Goal: Task Accomplishment & Management: Manage account settings

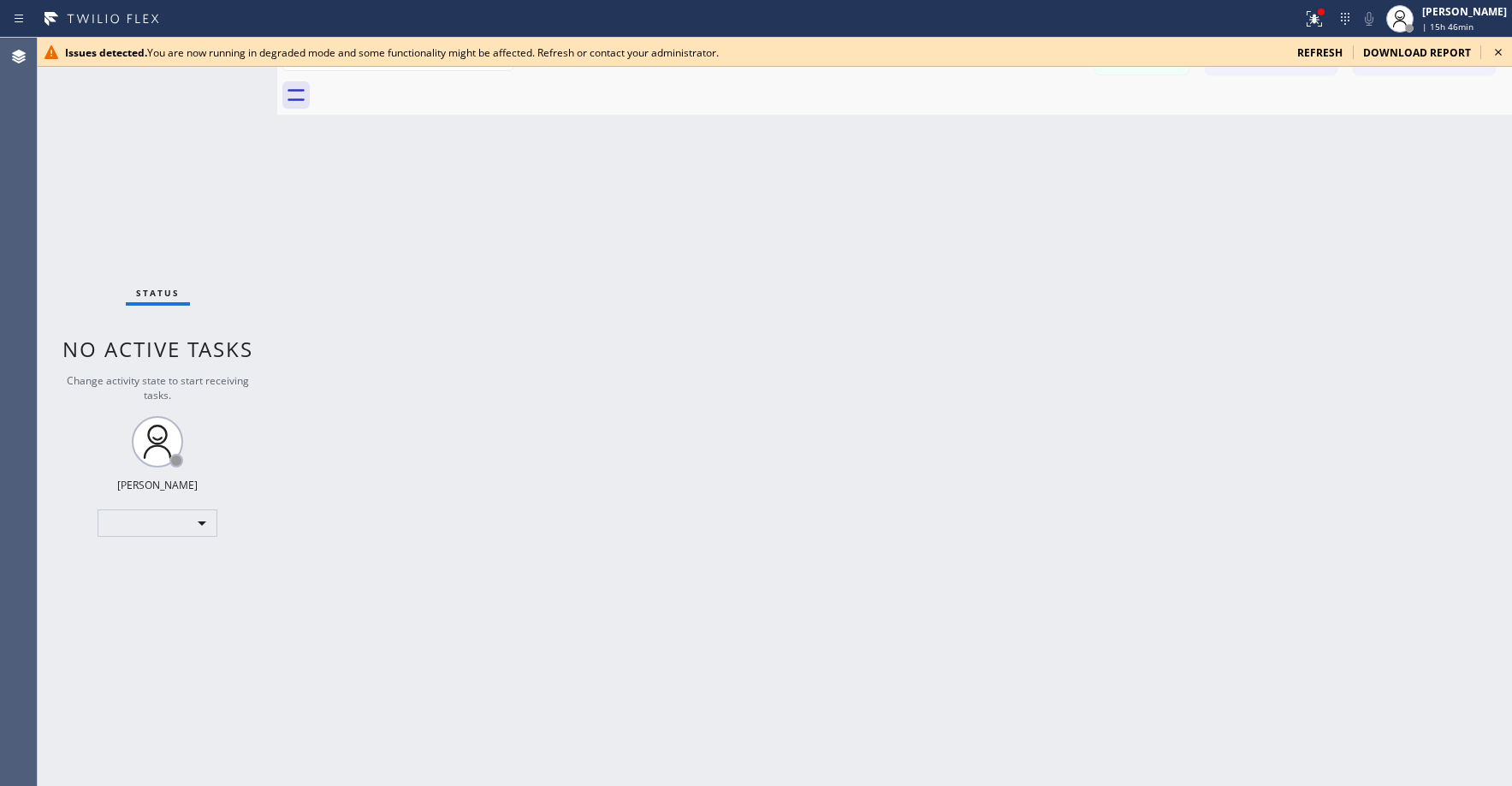
click at [1497, 55] on icon at bounding box center [1498, 51] width 20 height 20
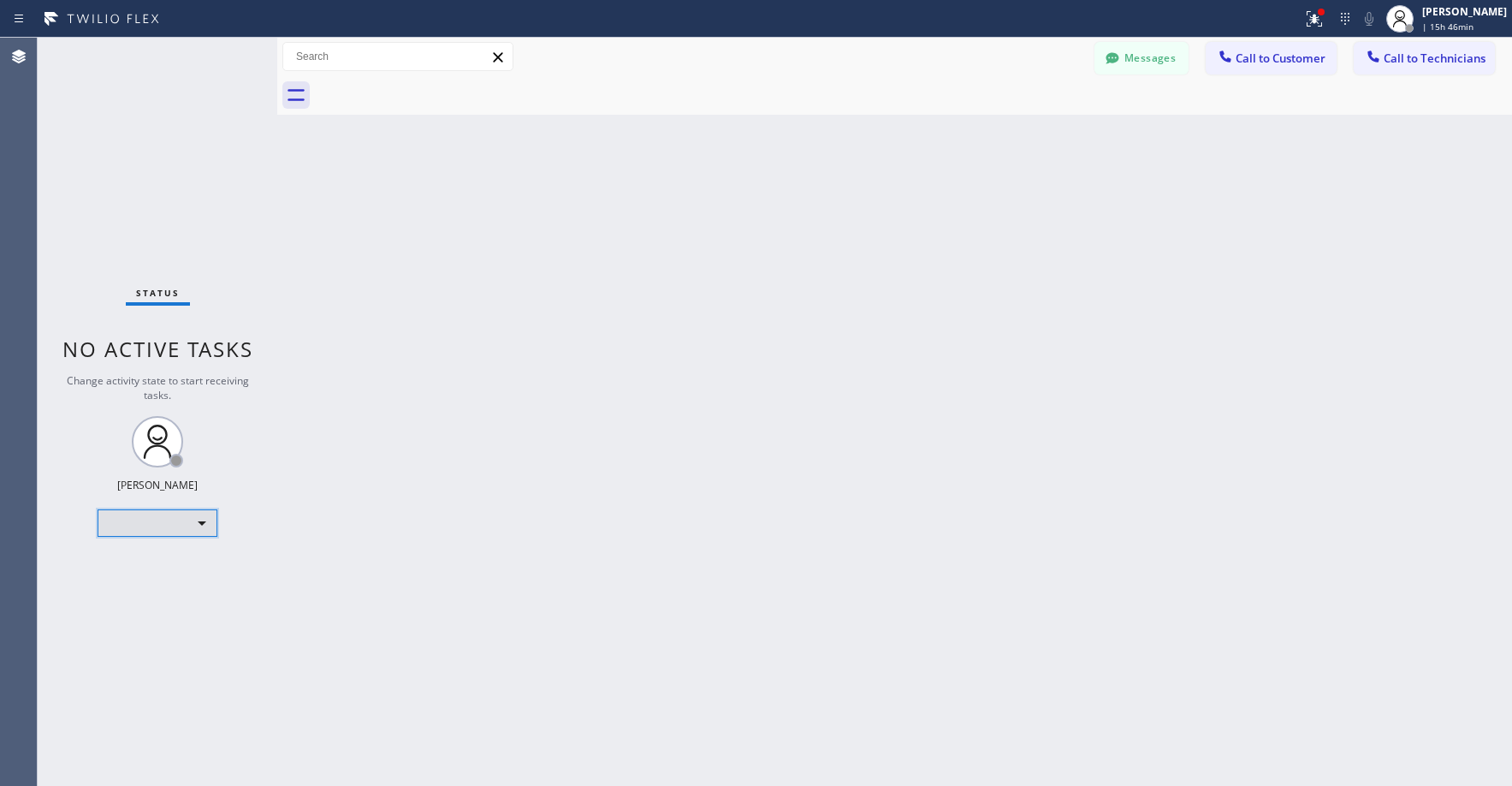
click at [138, 524] on div "​" at bounding box center [158, 522] width 120 height 27
click at [136, 580] on li "Unavailable" at bounding box center [157, 589] width 116 height 20
click at [126, 531] on div "Offline" at bounding box center [158, 522] width 120 height 27
click at [160, 597] on li "Unavailable" at bounding box center [157, 589] width 116 height 20
drag, startPoint x: 159, startPoint y: 236, endPoint x: 998, endPoint y: 646, distance: 933.8
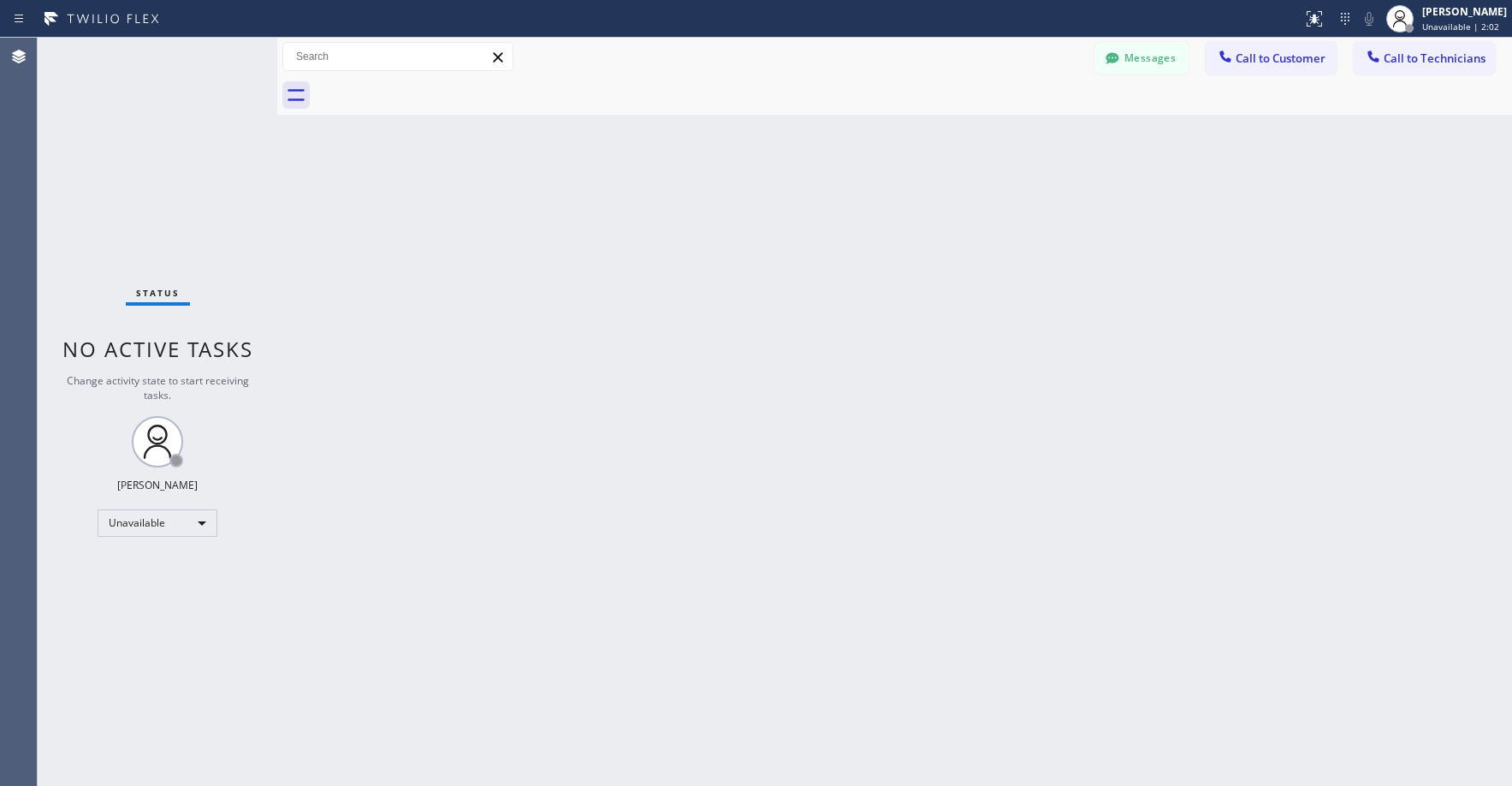
click at [160, 236] on div "Status No active tasks Change activity state to start receiving tasks. [PERSON_…" at bounding box center [157, 412] width 239 height 748
click at [189, 182] on div "Status No active tasks Change activity state to start receiving tasks. [PERSON_…" at bounding box center [157, 412] width 239 height 748
click at [150, 156] on div "Status No active tasks Change activity state to start receiving tasks. [PERSON_…" at bounding box center [157, 412] width 239 height 748
click at [129, 128] on div "Status No active tasks Change activity state to start receiving tasks. [PERSON_…" at bounding box center [157, 412] width 239 height 748
click at [140, 111] on div "Status No active tasks Change activity state to start receiving tasks. [PERSON_…" at bounding box center [157, 412] width 239 height 748
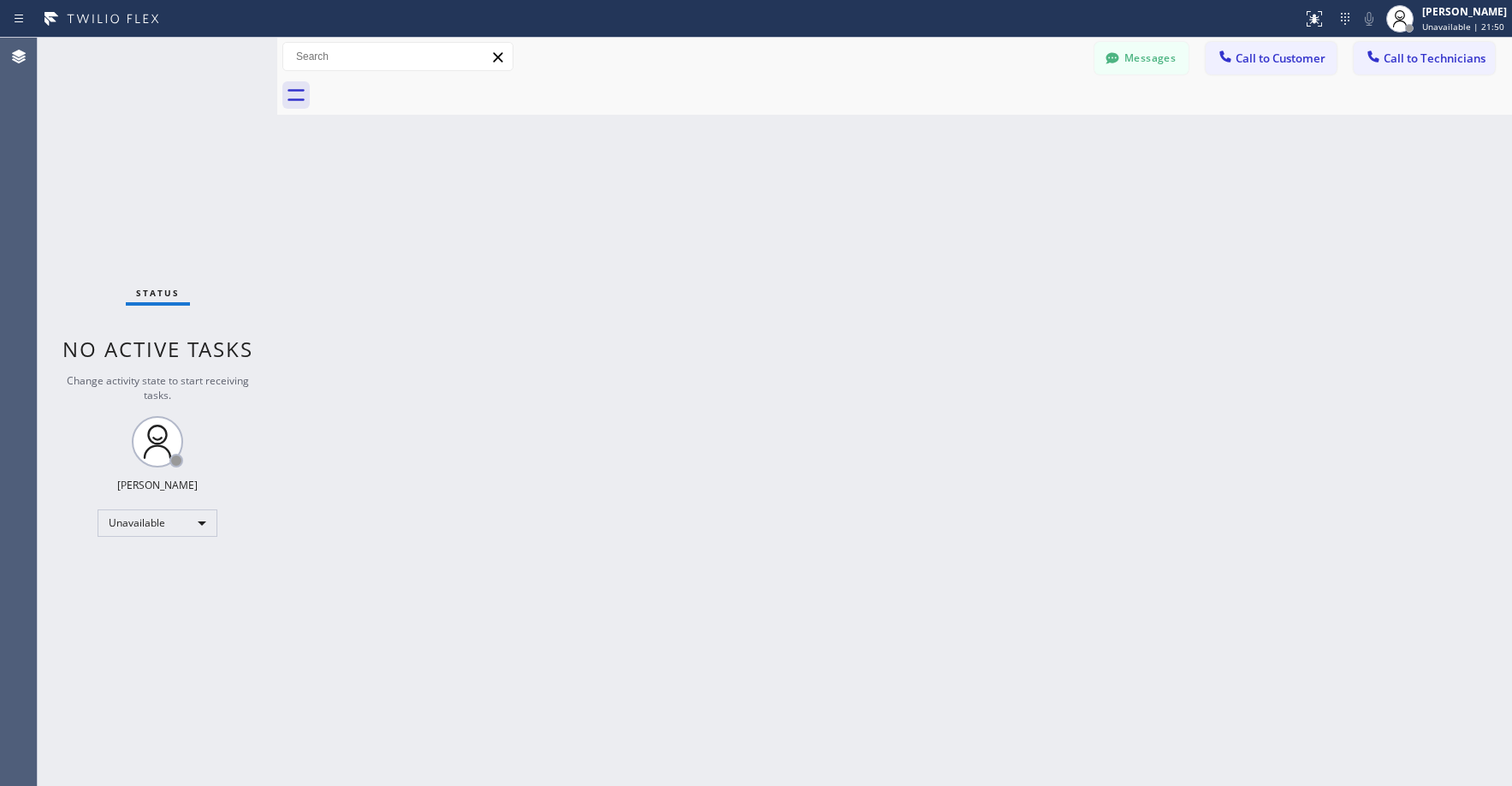
click at [124, 113] on div "Status No active tasks Change activity state to start receiving tasks. [PERSON_…" at bounding box center [157, 412] width 239 height 748
click at [130, 158] on div "Status No active tasks Change activity state to start receiving tasks. [PERSON_…" at bounding box center [157, 412] width 239 height 748
click at [113, 141] on div "Status No active tasks Change activity state to start receiving tasks. [PERSON_…" at bounding box center [157, 412] width 239 height 748
drag, startPoint x: 127, startPoint y: 190, endPoint x: 134, endPoint y: 184, distance: 9.2
click at [128, 189] on div "Status No active tasks Change activity state to start receiving tasks. [PERSON_…" at bounding box center [157, 412] width 239 height 748
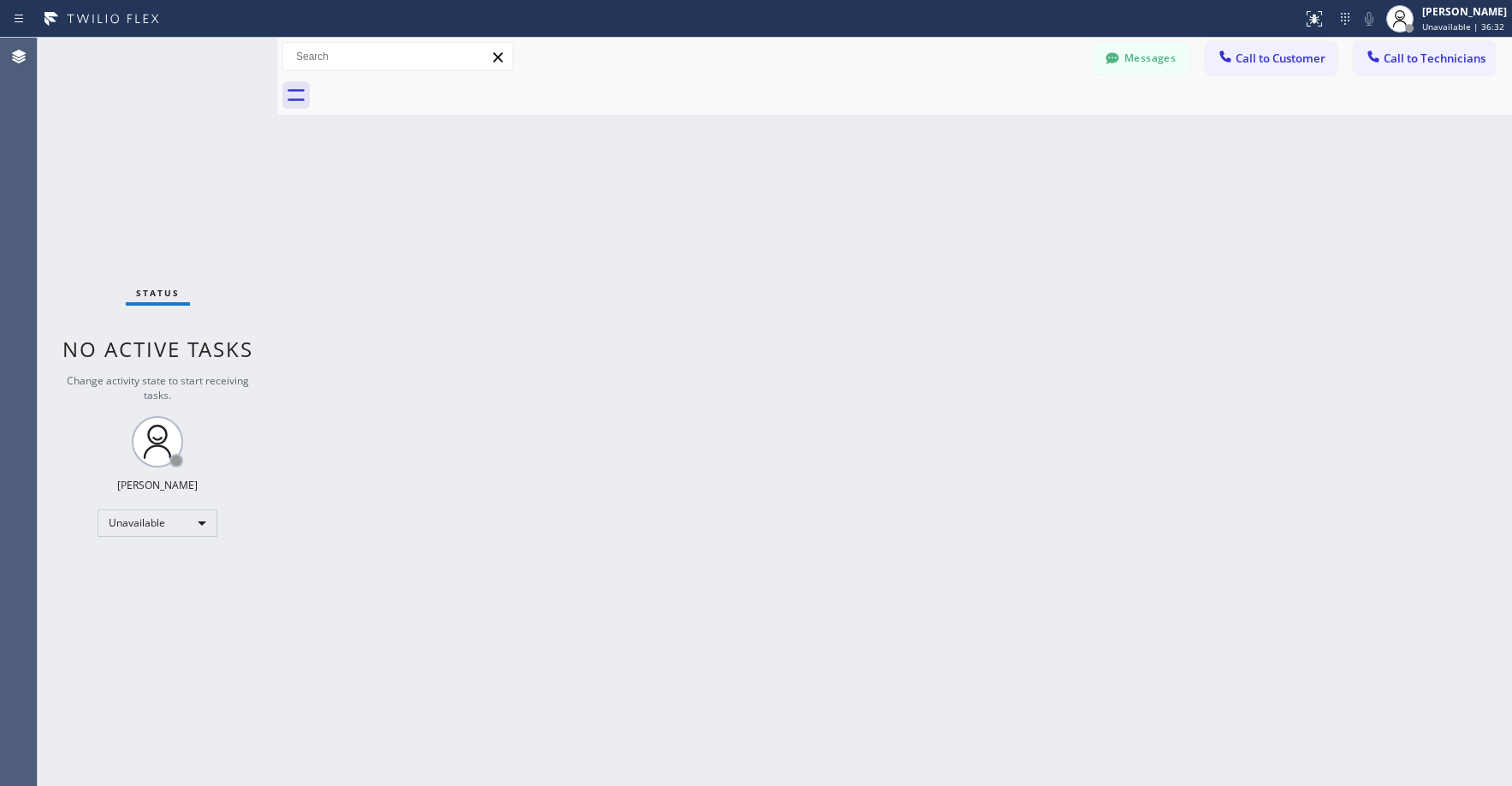
click at [134, 151] on div "Status No active tasks Change activity state to start receiving tasks. [PERSON_…" at bounding box center [157, 412] width 239 height 748
drag, startPoint x: 145, startPoint y: 119, endPoint x: 198, endPoint y: 63, distance: 77.1
click at [146, 120] on div "Status No active tasks Change activity state to start receiving tasks. [PERSON_…" at bounding box center [157, 412] width 239 height 748
click at [141, 116] on div "Status No active tasks Change activity state to start receiving tasks. [PERSON_…" at bounding box center [157, 412] width 239 height 748
drag, startPoint x: 165, startPoint y: 139, endPoint x: 175, endPoint y: 133, distance: 11.7
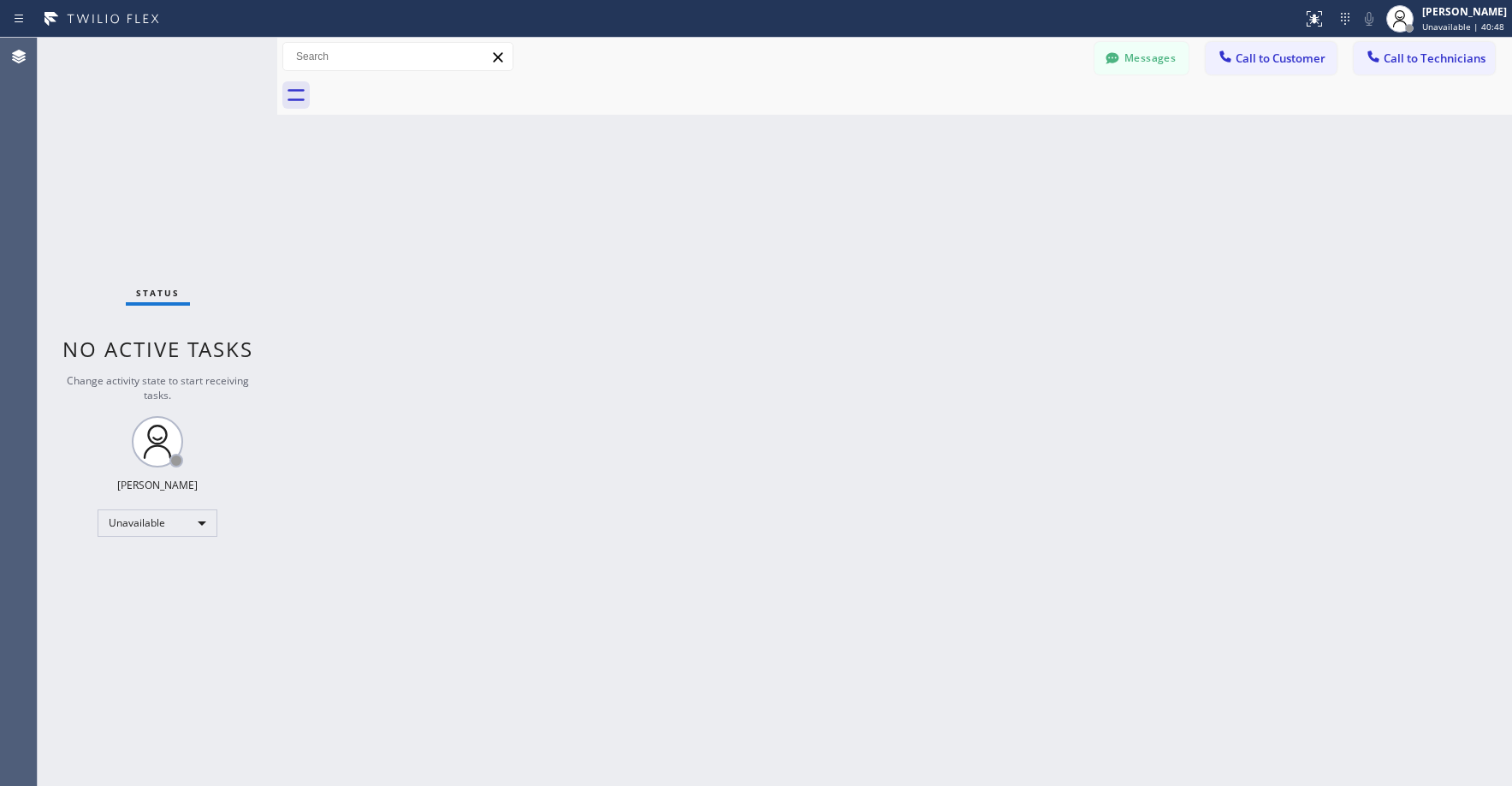
click at [165, 139] on div "Status No active tasks Change activity state to start receiving tasks. [PERSON_…" at bounding box center [157, 412] width 239 height 748
click at [133, 155] on div "Status No active tasks Change activity state to start receiving tasks. [PERSON_…" at bounding box center [157, 412] width 239 height 748
click at [141, 528] on div "Unavailable" at bounding box center [158, 522] width 120 height 27
click at [148, 610] on li "Break" at bounding box center [157, 611] width 116 height 20
click at [161, 160] on div "Status No active tasks Change activity state to start receiving tasks. [PERSON_…" at bounding box center [157, 412] width 239 height 748
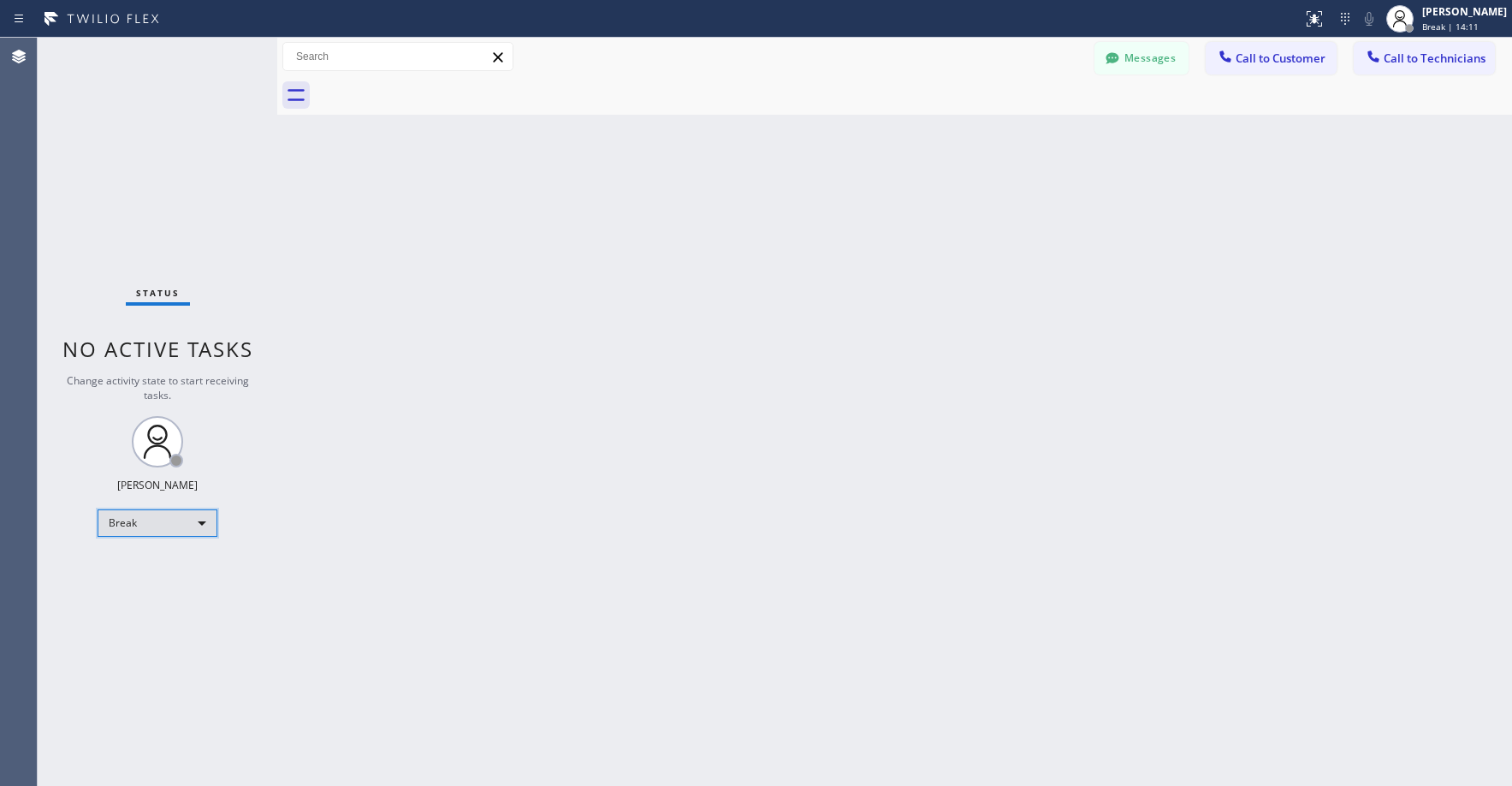
click at [156, 523] on div "Break" at bounding box center [158, 522] width 120 height 27
click at [150, 593] on li "Unavailable" at bounding box center [157, 589] width 116 height 20
click at [118, 198] on div "Status No active tasks Change activity state to start receiving tasks. [PERSON_…" at bounding box center [157, 412] width 239 height 748
click at [152, 170] on div "Status No active tasks Change activity state to start receiving tasks. [PERSON_…" at bounding box center [157, 412] width 239 height 748
drag, startPoint x: 141, startPoint y: 216, endPoint x: 152, endPoint y: 214, distance: 11.2
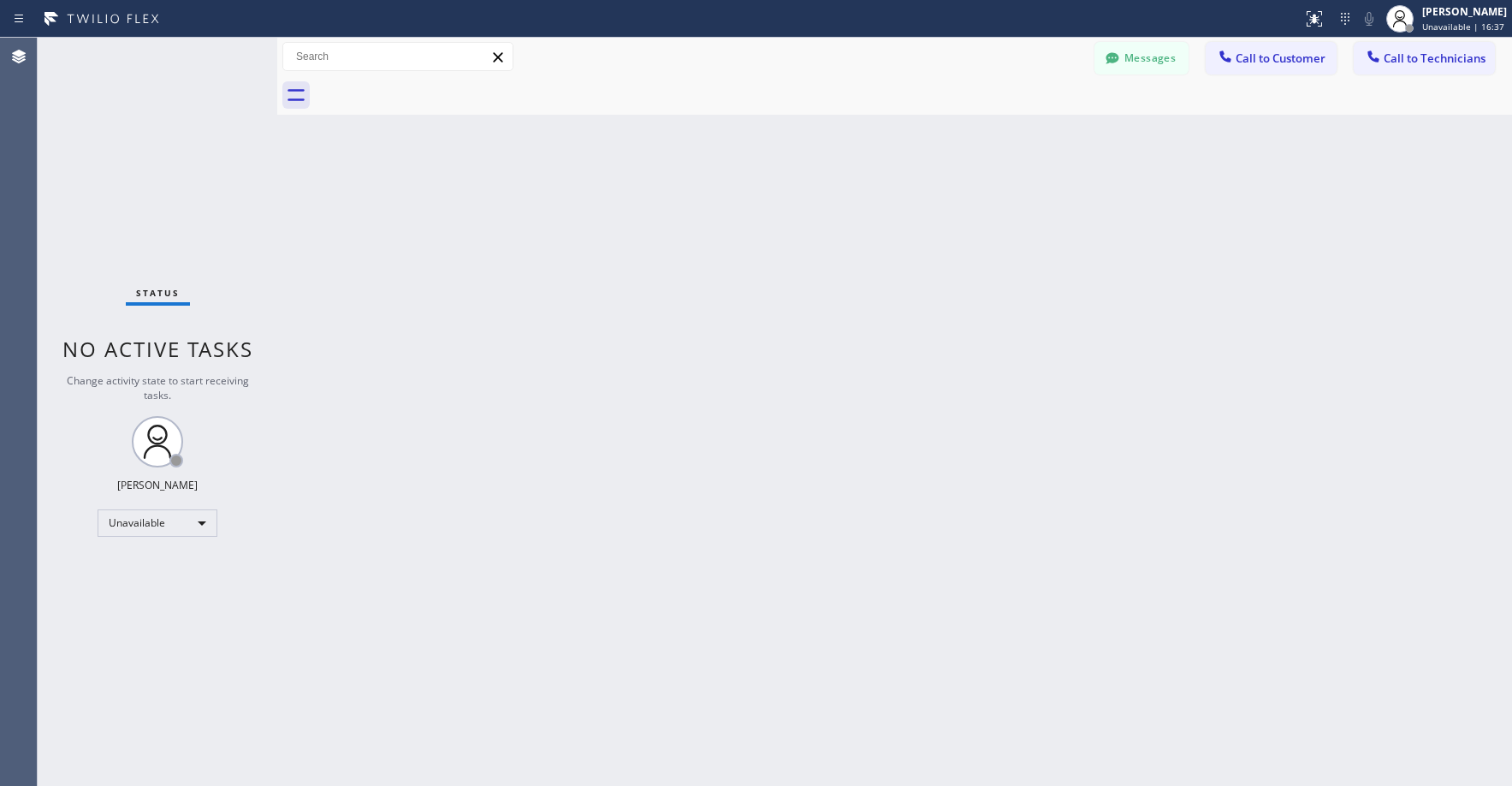
click at [143, 216] on div "Status No active tasks Change activity state to start receiving tasks. [PERSON_…" at bounding box center [157, 412] width 239 height 748
click at [139, 157] on div "Status No active tasks Change activity state to start receiving tasks. [PERSON_…" at bounding box center [157, 412] width 239 height 748
click at [152, 144] on div "Status No active tasks Change activity state to start receiving tasks. [PERSON_…" at bounding box center [157, 412] width 239 height 748
drag, startPoint x: 142, startPoint y: 137, endPoint x: 98, endPoint y: 296, distance: 165.0
click at [142, 141] on div "Status No active tasks Change activity state to start receiving tasks. [PERSON_…" at bounding box center [157, 412] width 239 height 748
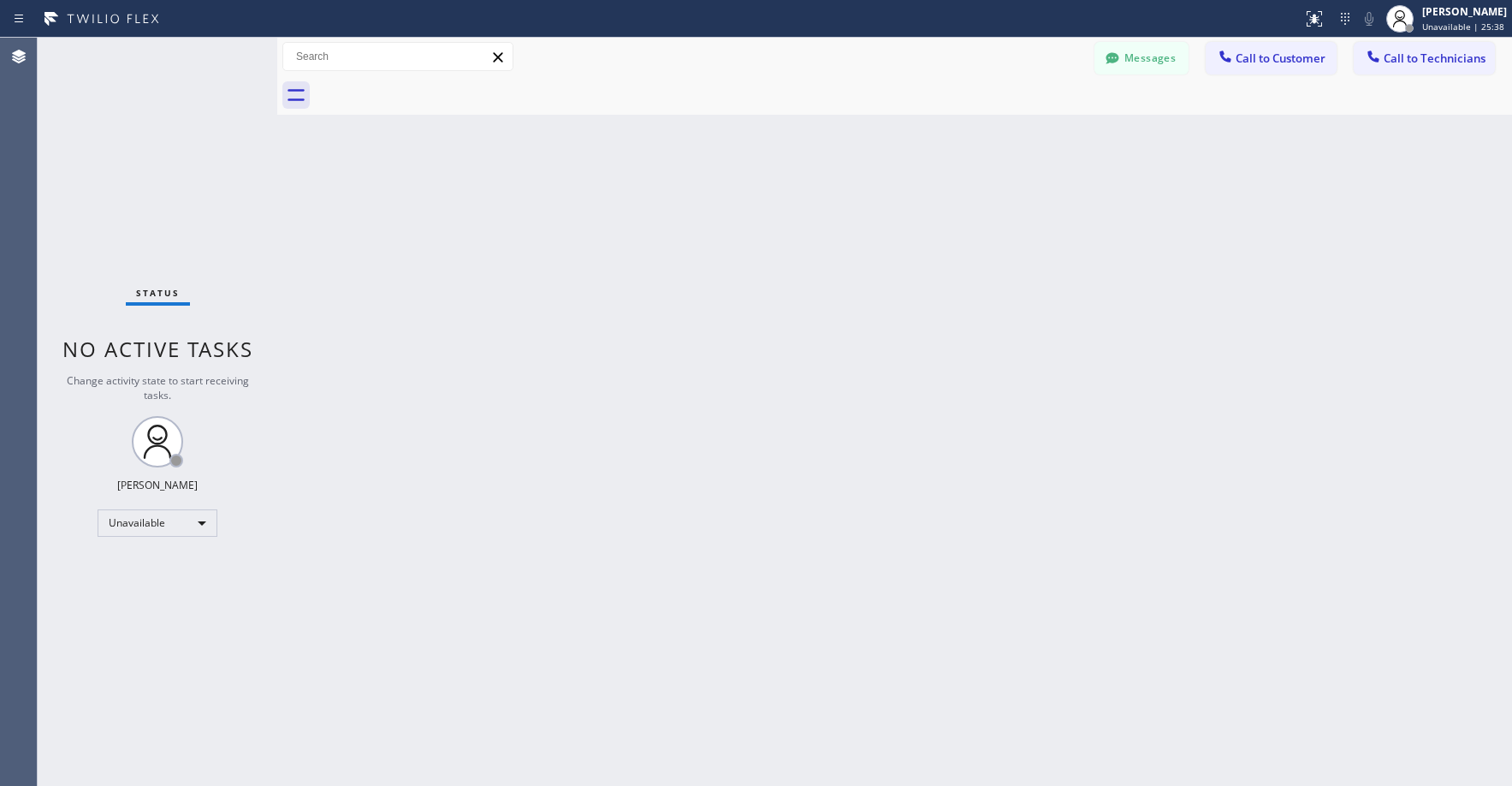
click at [136, 161] on div "Status No active tasks Change activity state to start receiving tasks. [PERSON_…" at bounding box center [157, 412] width 239 height 748
click at [169, 163] on div "Status No active tasks Change activity state to start receiving tasks. [PERSON_…" at bounding box center [157, 412] width 239 height 748
drag, startPoint x: 99, startPoint y: 168, endPoint x: 518, endPoint y: 2, distance: 450.7
click at [99, 168] on div "Status No active tasks Change activity state to start receiving tasks. [PERSON_…" at bounding box center [157, 412] width 239 height 748
drag, startPoint x: 152, startPoint y: 157, endPoint x: 135, endPoint y: 307, distance: 151.0
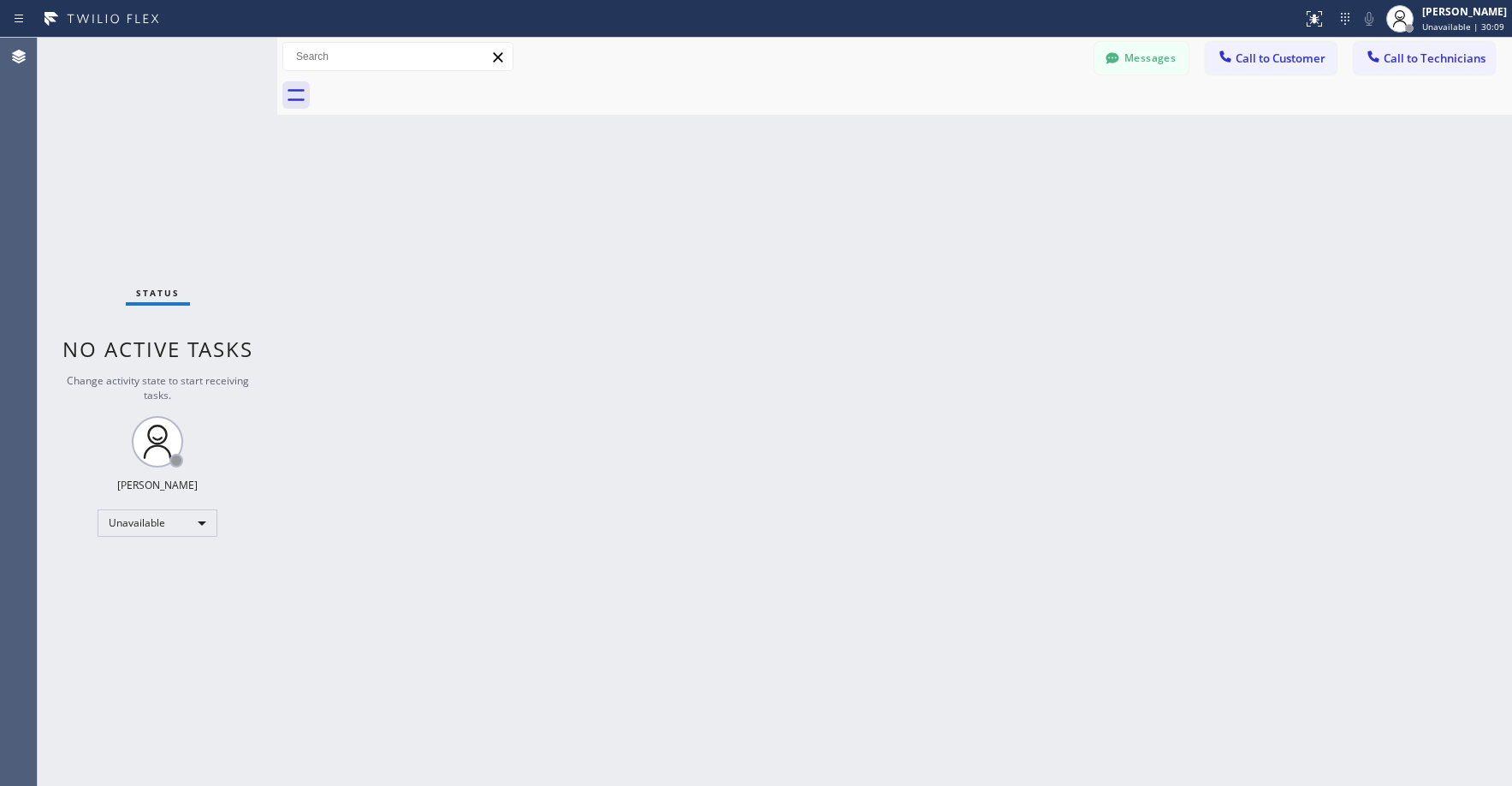
click at [152, 161] on div "Status No active tasks Change activity state to start receiving tasks. [PERSON_…" at bounding box center [157, 412] width 239 height 748
drag, startPoint x: 182, startPoint y: 208, endPoint x: 183, endPoint y: 223, distance: 15.0
click at [183, 208] on div "Status No active tasks Change activity state to start receiving tasks. [PERSON_…" at bounding box center [157, 412] width 239 height 748
click at [143, 160] on div "Status No active tasks Change activity state to start receiving tasks. [PERSON_…" at bounding box center [157, 412] width 239 height 748
click at [171, 215] on div "Status No active tasks Change activity state to start receiving tasks. [PERSON_…" at bounding box center [157, 412] width 239 height 748
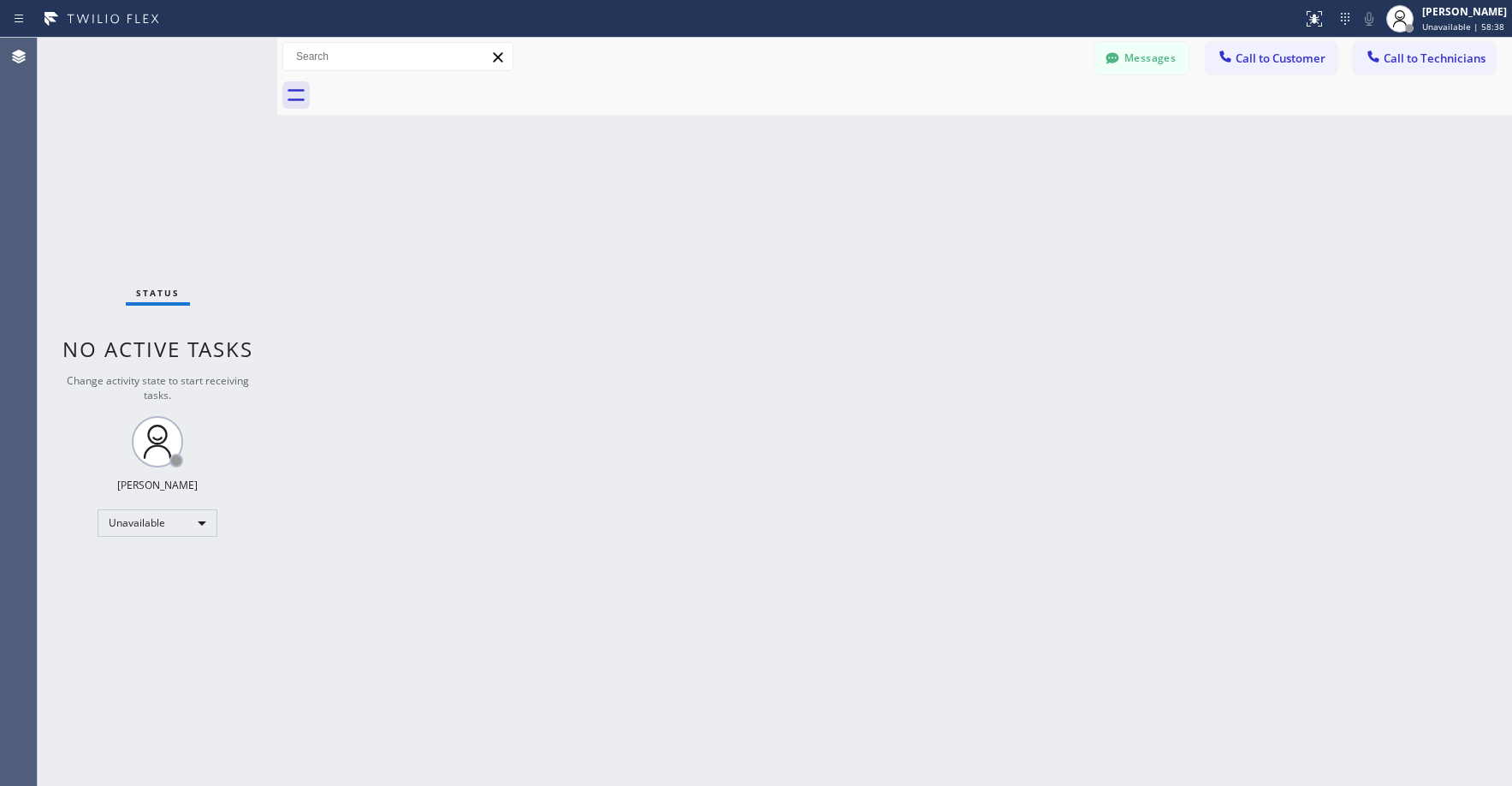
click at [182, 154] on div "Status No active tasks Change activity state to start receiving tasks. [PERSON_…" at bounding box center [157, 412] width 239 height 748
drag, startPoint x: 116, startPoint y: 135, endPoint x: 102, endPoint y: 228, distance: 94.0
click at [116, 136] on div "Status No active tasks Change activity state to start receiving tasks. [PERSON_…" at bounding box center [157, 412] width 239 height 748
click at [129, 128] on div "Status No active tasks Change activity state to start receiving tasks. [PERSON_…" at bounding box center [157, 412] width 239 height 748
click at [134, 149] on div "Status No active tasks Change activity state to start receiving tasks. [PERSON_…" at bounding box center [157, 412] width 239 height 748
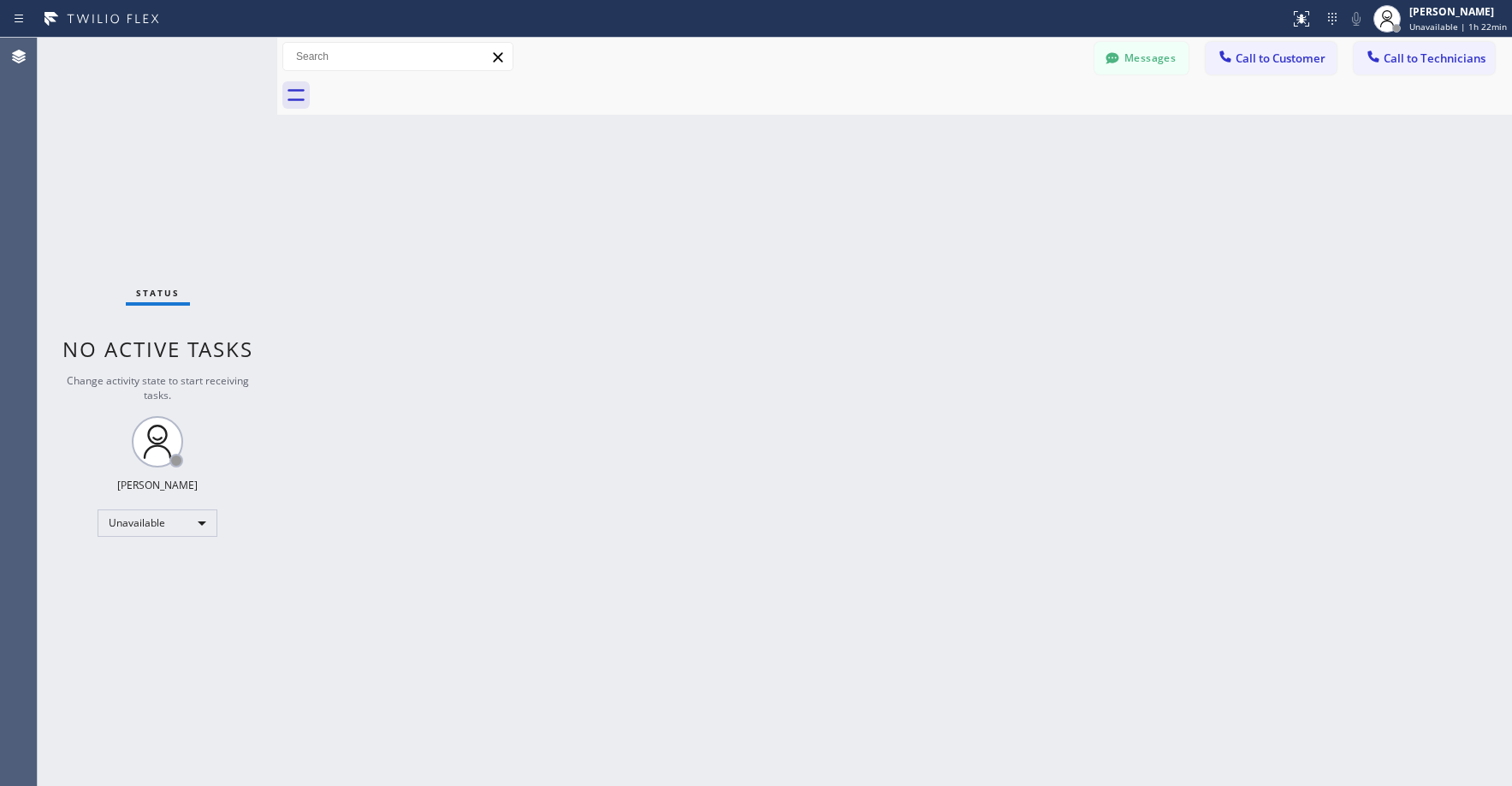
drag, startPoint x: 148, startPoint y: 154, endPoint x: 148, endPoint y: 167, distance: 13.0
click at [148, 157] on div "Status No active tasks Change activity state to start receiving tasks. [PERSON_…" at bounding box center [157, 412] width 239 height 748
click at [1119, 53] on icon at bounding box center [1113, 58] width 17 height 17
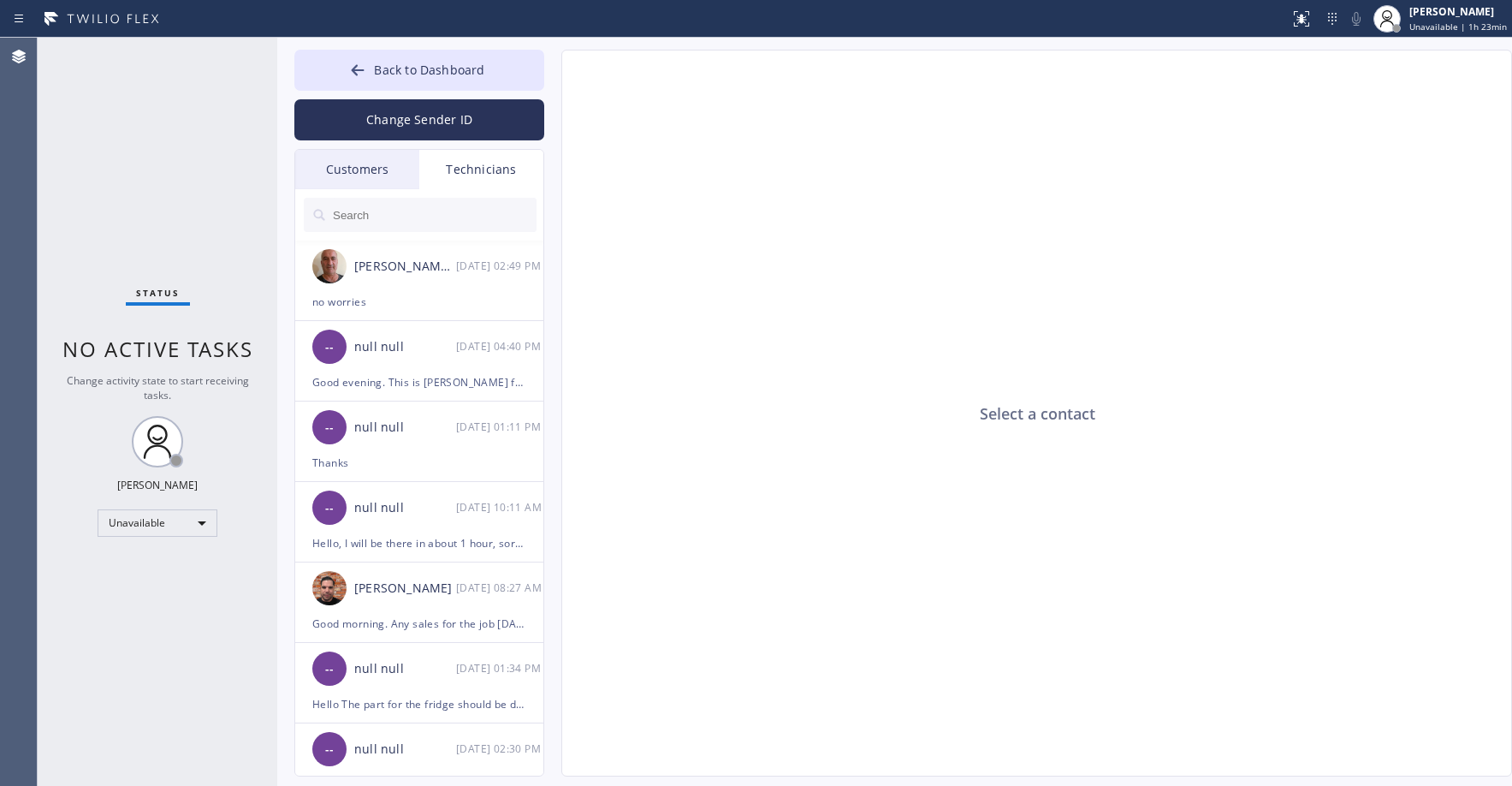
click at [376, 167] on div "Customers" at bounding box center [358, 170] width 124 height 40
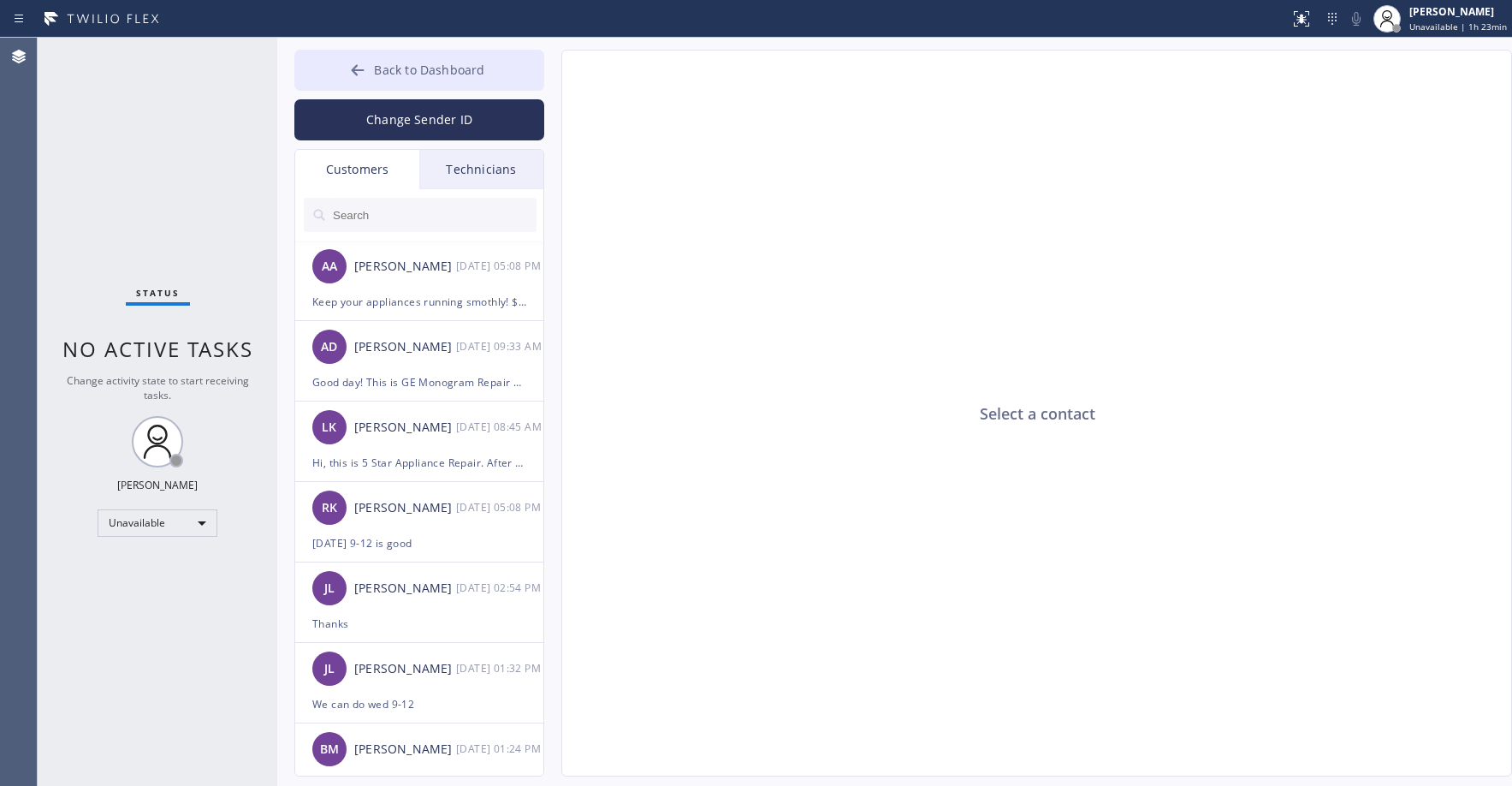
click at [399, 72] on span "Back to Dashboard" at bounding box center [429, 70] width 110 height 16
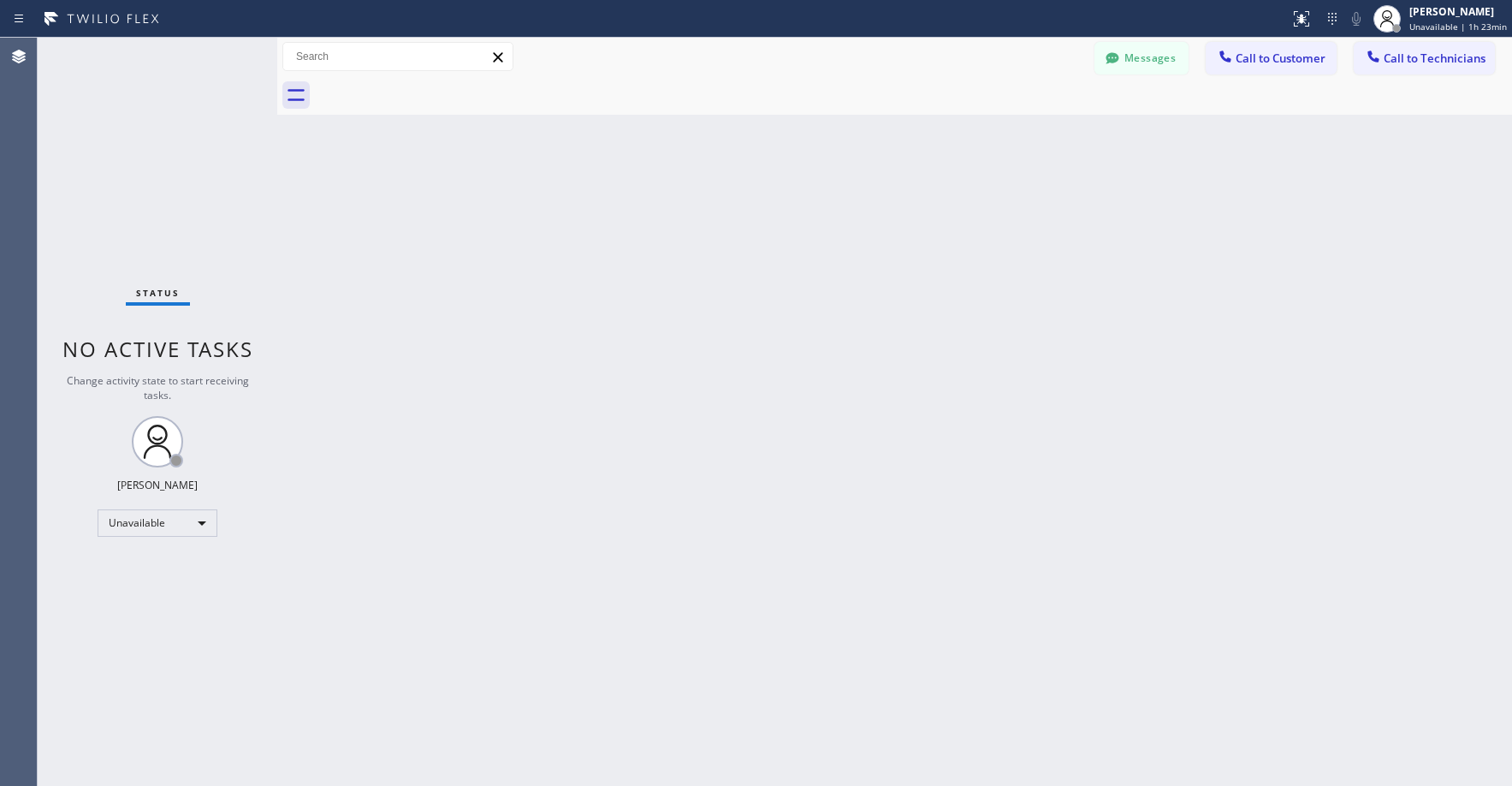
click at [209, 135] on div "Status No active tasks Change activity state to start receiving tasks. [PERSON_…" at bounding box center [157, 412] width 239 height 748
click at [150, 158] on div "Status No active tasks Change activity state to start receiving tasks. [PERSON_…" at bounding box center [157, 412] width 239 height 748
